Goal: Information Seeking & Learning: Learn about a topic

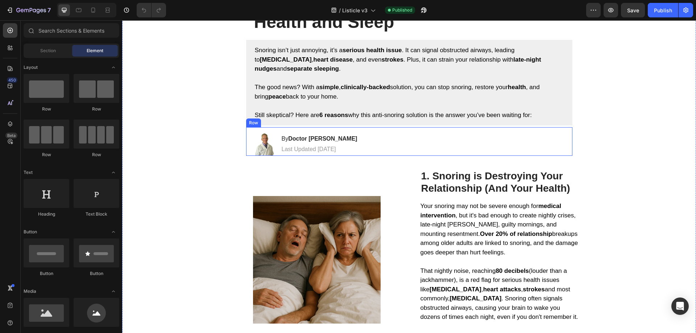
scroll to position [72, 0]
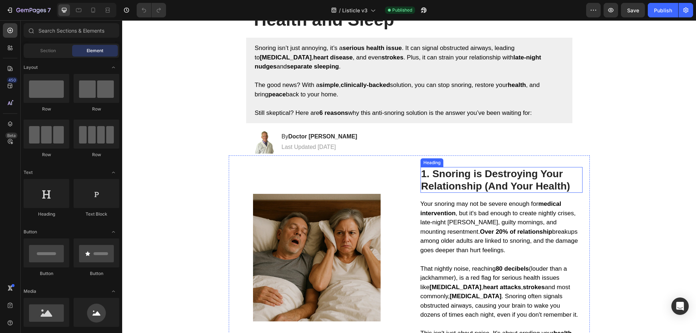
click at [505, 183] on h2 "1. Snoring is Destroying Your Relationship (And Your Health)" at bounding box center [501, 180] width 162 height 26
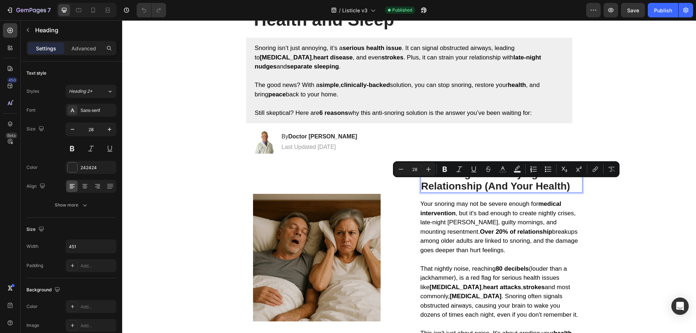
click at [477, 184] on p "1. Snoring is Destroying Your Relationship (And Your Health)" at bounding box center [501, 180] width 161 height 24
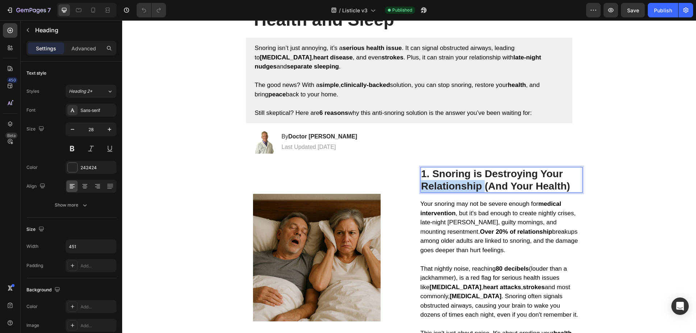
drag, startPoint x: 480, startPoint y: 191, endPoint x: 420, endPoint y: 189, distance: 60.2
click at [421, 189] on p "1. Snoring is Destroying Your Relationship (And Your Health)" at bounding box center [501, 180] width 161 height 24
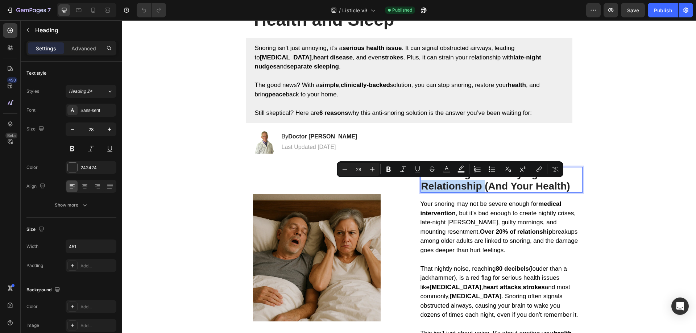
click at [437, 190] on p "1. Snoring is Destroying Your Relationship (And Your Health)" at bounding box center [501, 180] width 161 height 24
click at [448, 190] on p "1. Snoring is Destroying Your Relationship (And Your Health)" at bounding box center [501, 180] width 161 height 24
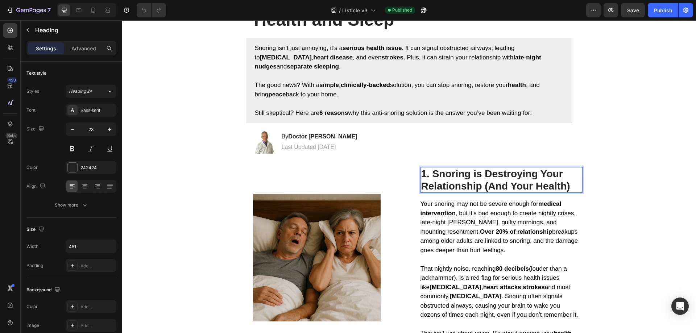
click at [518, 190] on p "1. Snoring is Destroying Your Relationship (And Your Health)" at bounding box center [501, 180] width 161 height 24
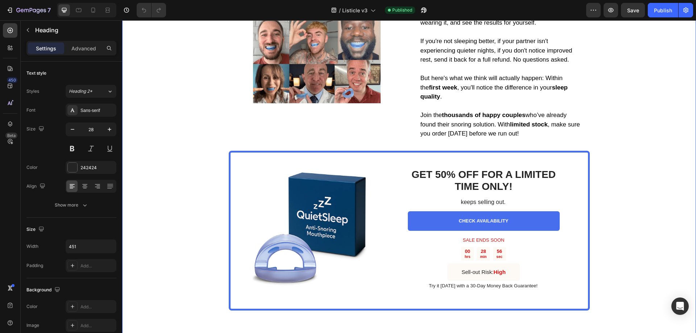
scroll to position [1812, 0]
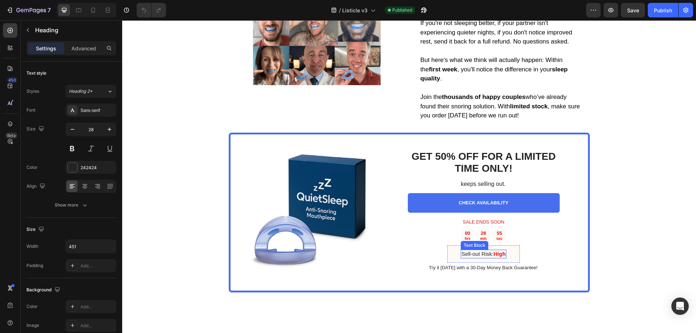
click at [501, 251] on strong "High" at bounding box center [499, 254] width 12 height 6
click at [503, 251] on strong "High" at bounding box center [499, 254] width 12 height 6
